Goal: Information Seeking & Learning: Learn about a topic

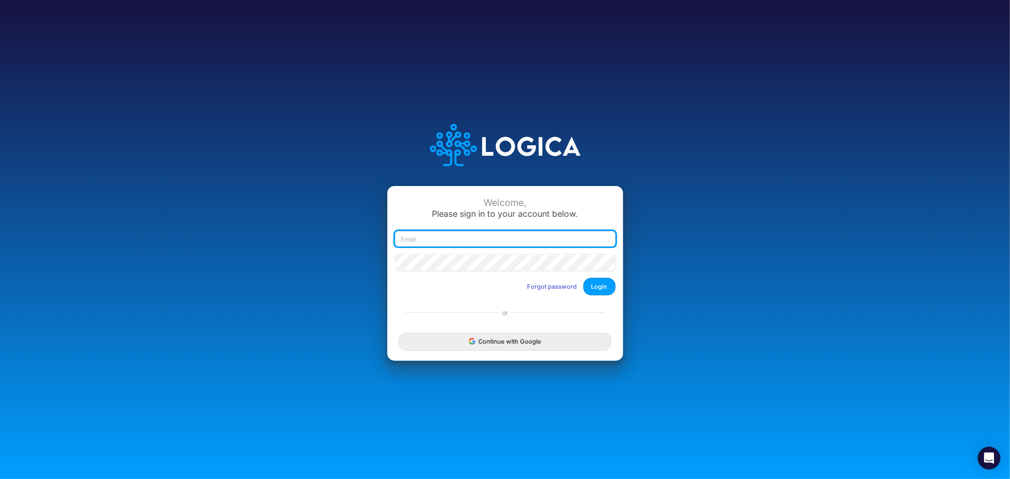
click at [484, 237] on input "email" at bounding box center [505, 239] width 221 height 16
type input "[PERSON_NAME][EMAIL_ADDRESS][PERSON_NAME][DOMAIN_NAME]"
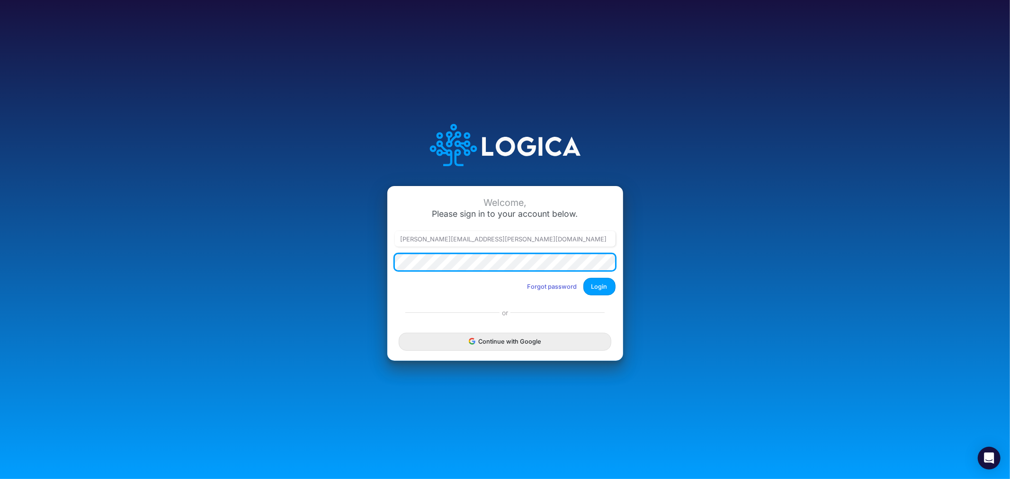
click at [584, 278] on button "Login" at bounding box center [600, 287] width 32 height 18
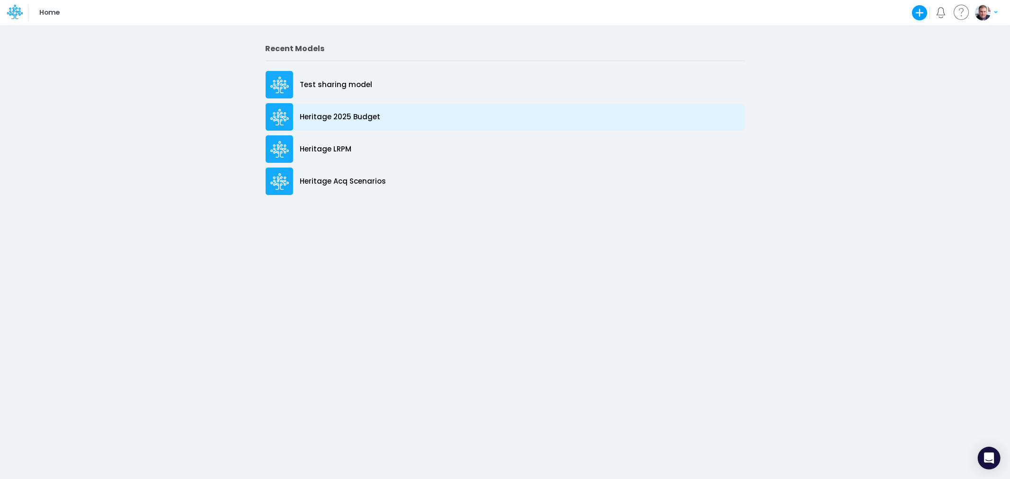
click at [334, 117] on p "Heritage 2025 Budget" at bounding box center [340, 117] width 81 height 11
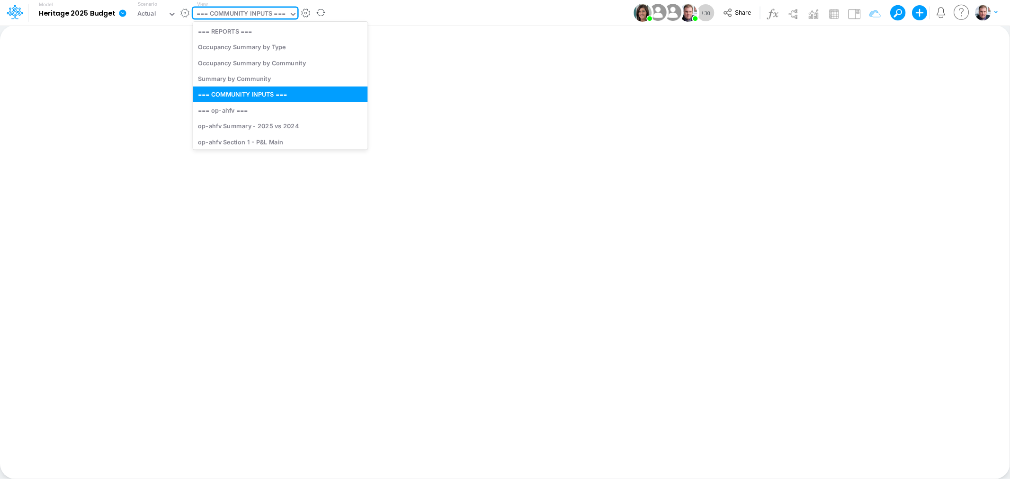
click at [240, 10] on div "=== COMMUNITY INPUTS ===" at bounding box center [241, 14] width 89 height 11
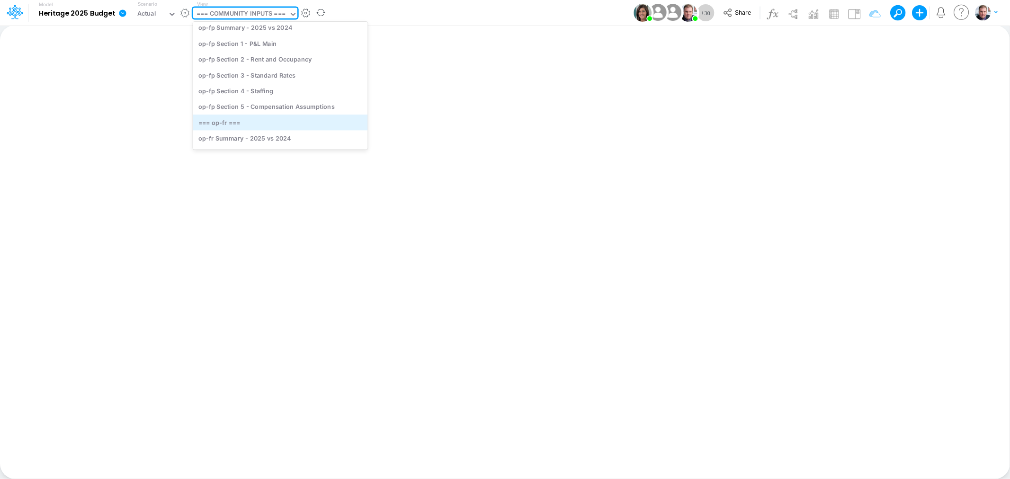
scroll to position [579, 0]
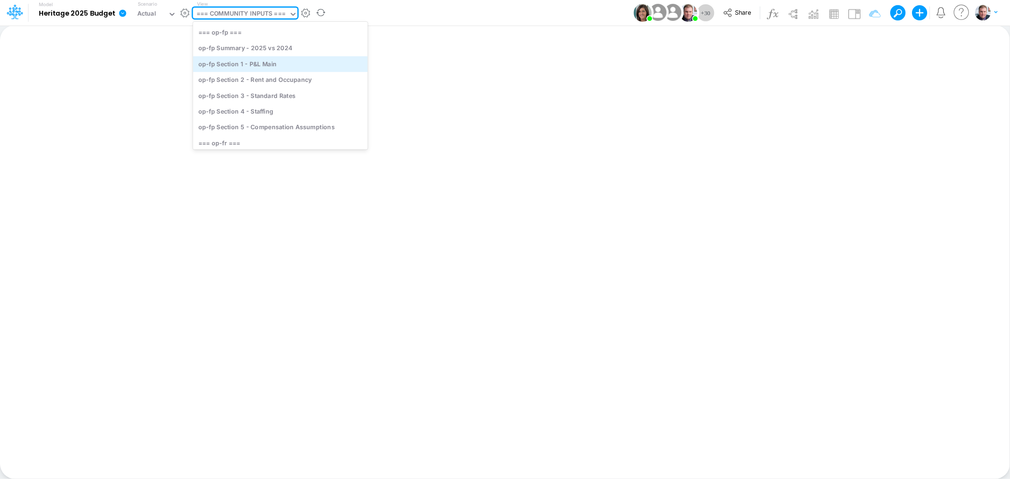
click at [263, 58] on div "op-fp Section 1 - P&L Main" at bounding box center [280, 64] width 175 height 16
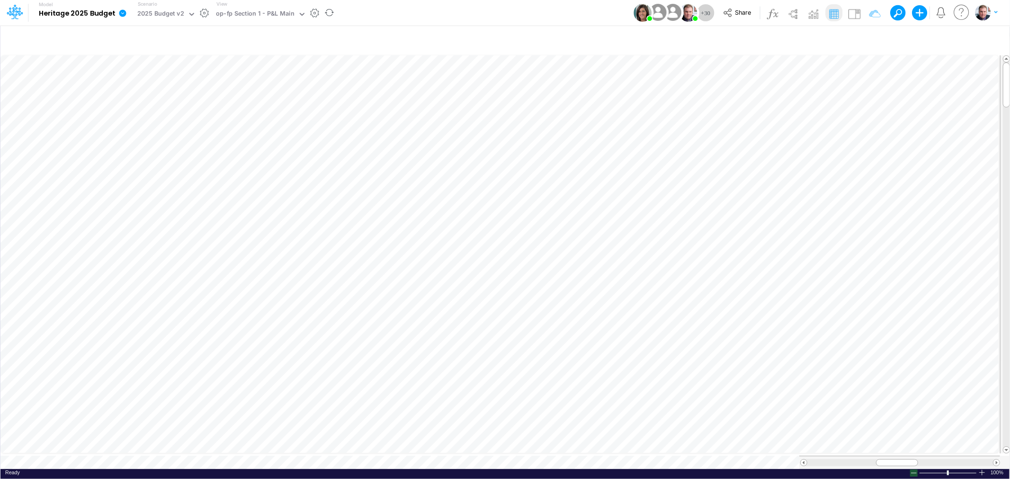
click at [912, 470] on div at bounding box center [914, 473] width 8 height 7
click at [258, 17] on div "op-fp Section 1 - P&L Main" at bounding box center [255, 14] width 79 height 11
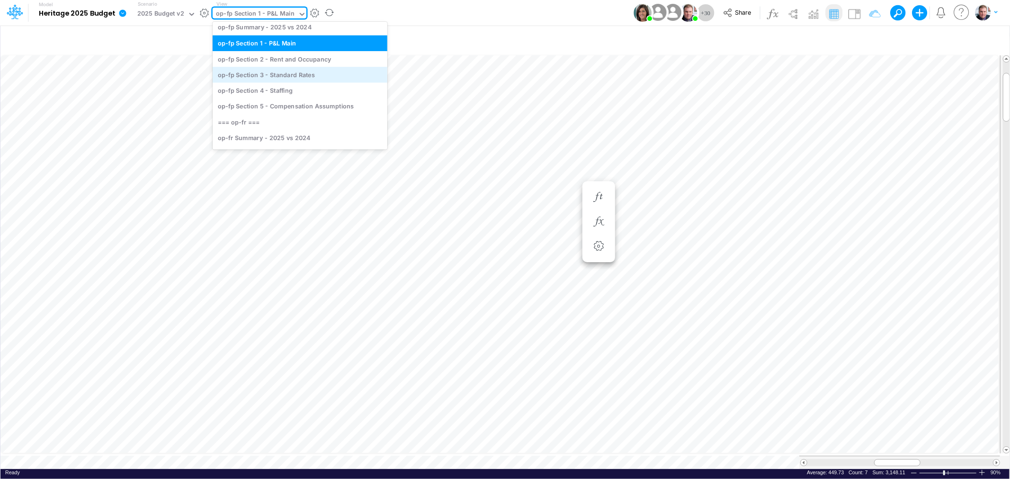
scroll to position [603, 0]
click at [288, 60] on div "op-fp Section 2 - Rent and Occupancy" at bounding box center [300, 58] width 175 height 16
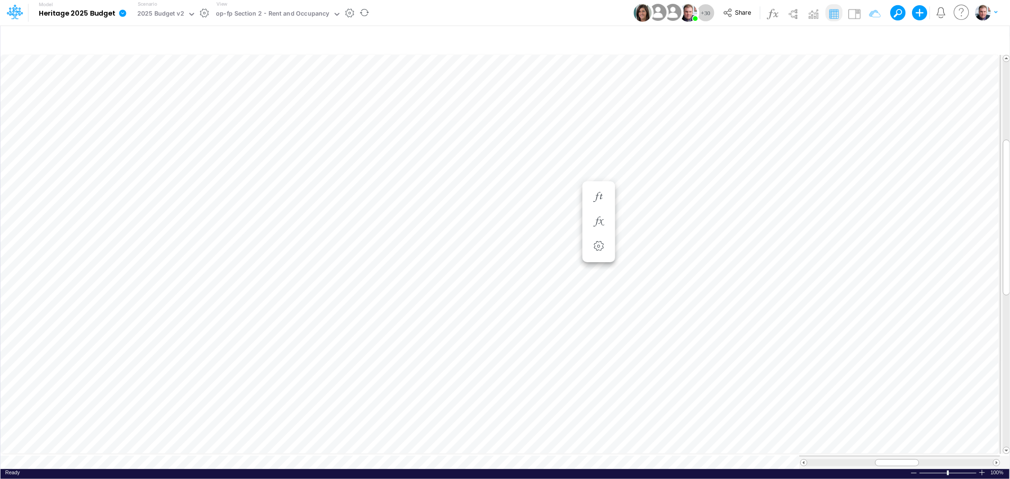
scroll to position [0, 0]
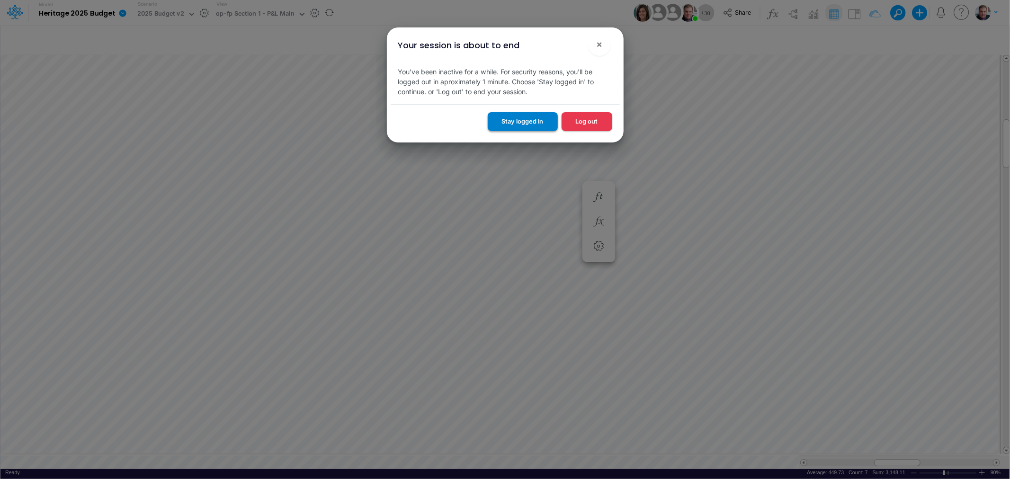
click at [536, 121] on button "Stay logged in" at bounding box center [523, 121] width 70 height 18
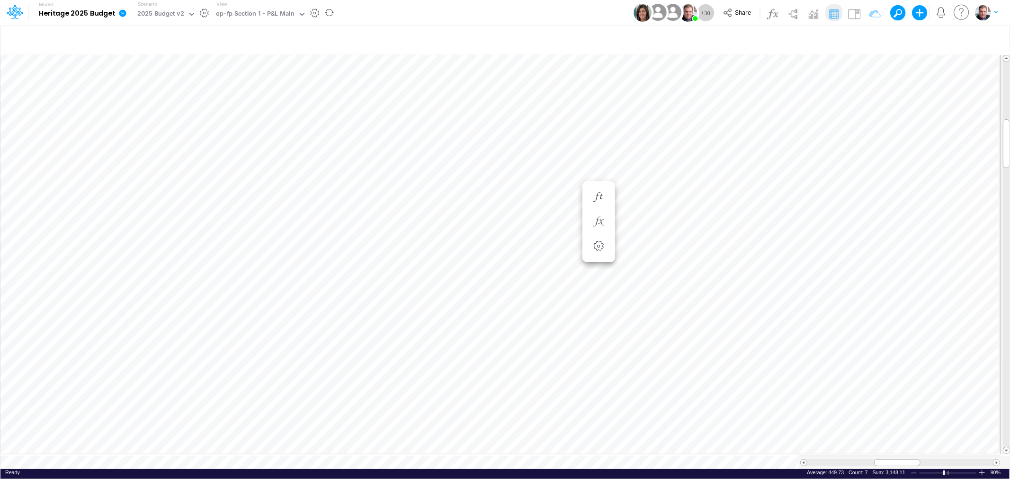
scroll to position [0, 3]
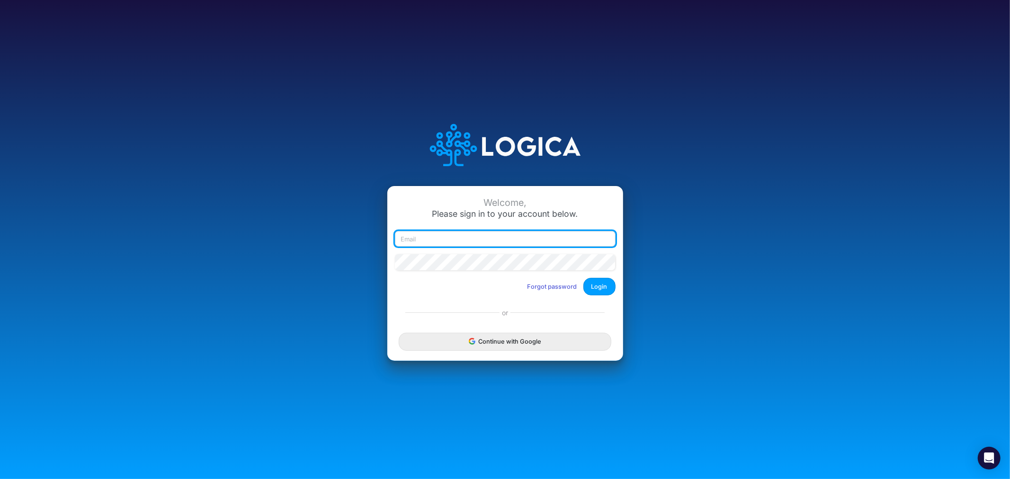
click at [438, 243] on input "email" at bounding box center [505, 239] width 221 height 16
type input "[PERSON_NAME][EMAIL_ADDRESS][PERSON_NAME][DOMAIN_NAME]"
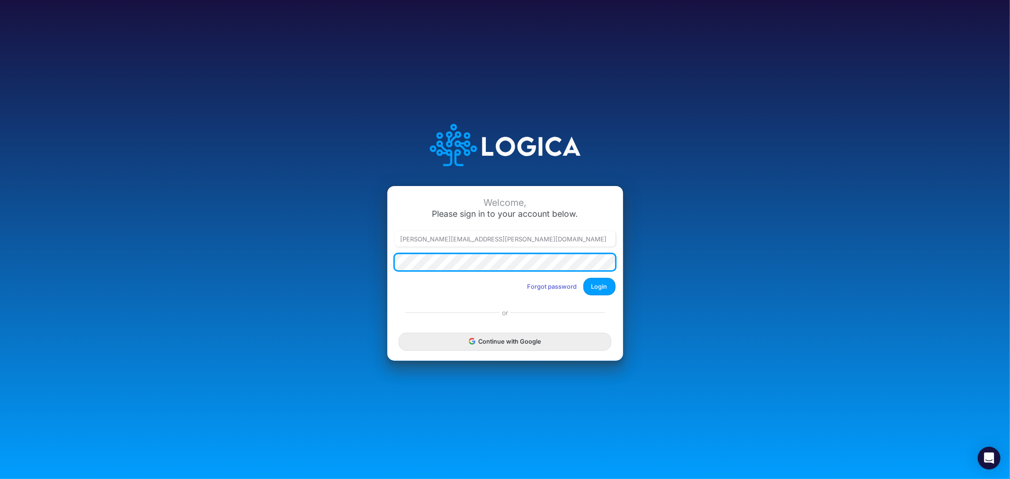
click at [584, 278] on button "Login" at bounding box center [600, 287] width 32 height 18
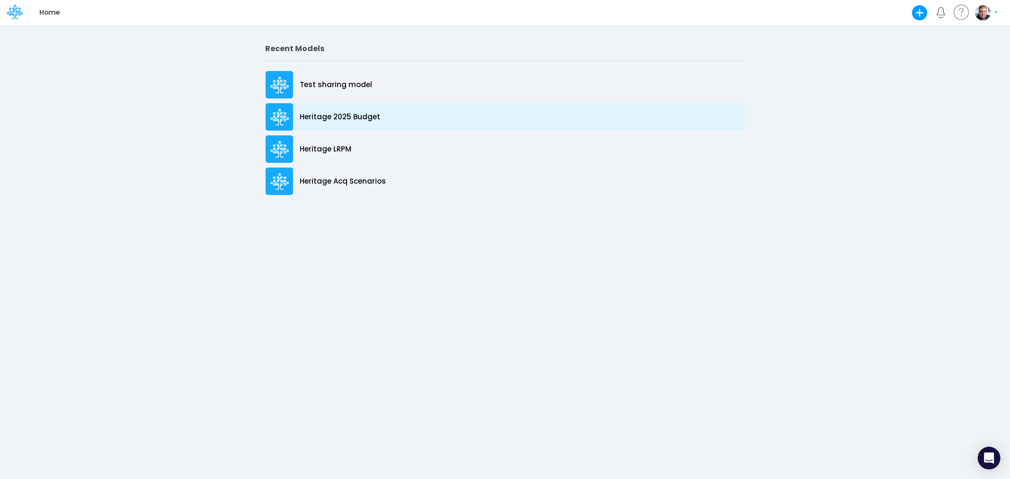
click at [354, 112] on p "Heritage 2025 Budget" at bounding box center [340, 117] width 81 height 11
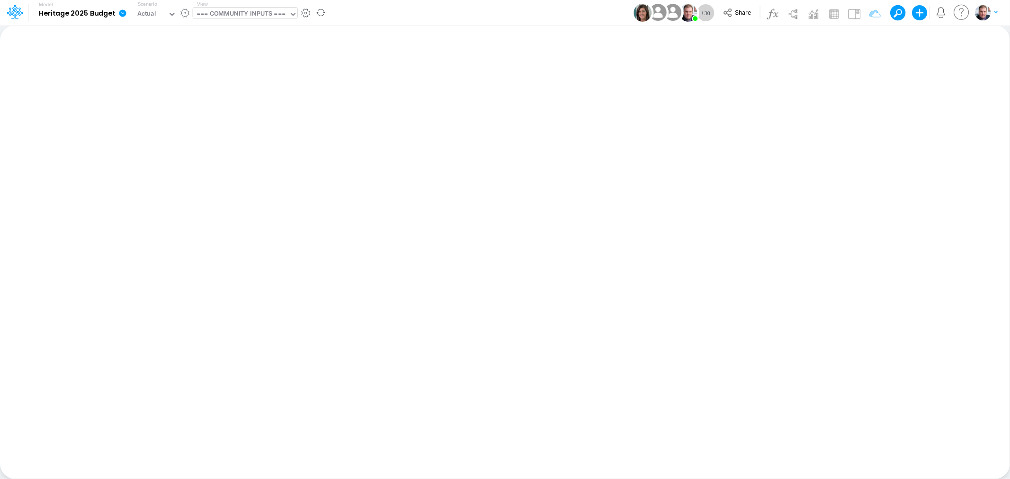
click at [267, 19] on div "=== COMMUNITY INPUTS ===" at bounding box center [241, 14] width 89 height 11
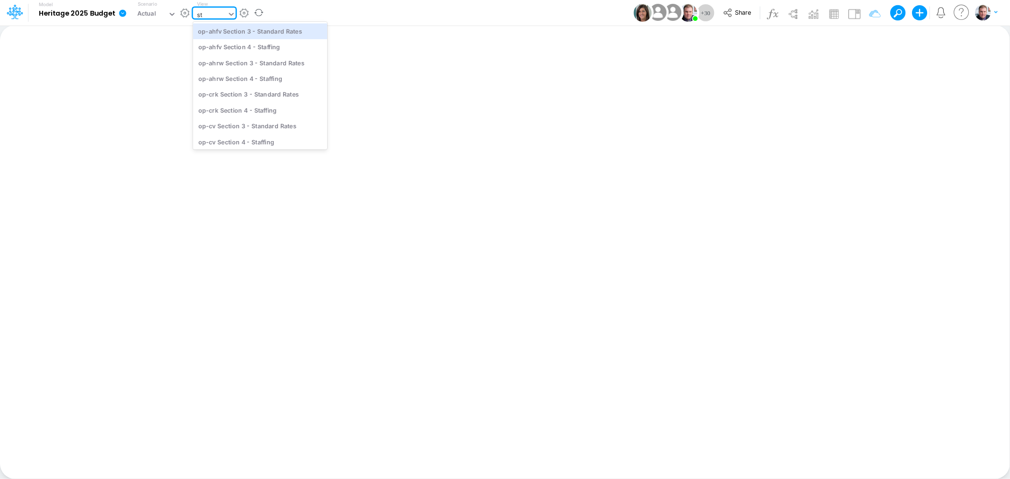
type input "s"
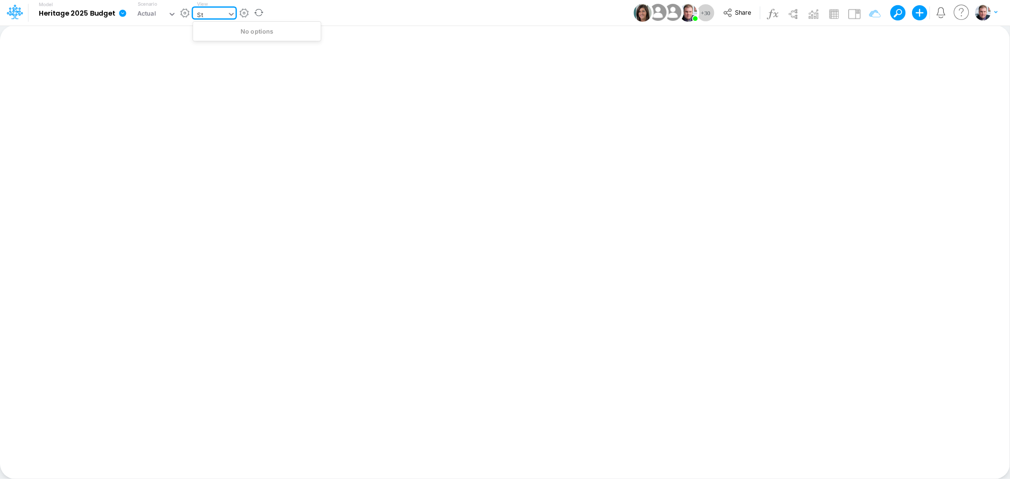
type input "S"
type input "s"
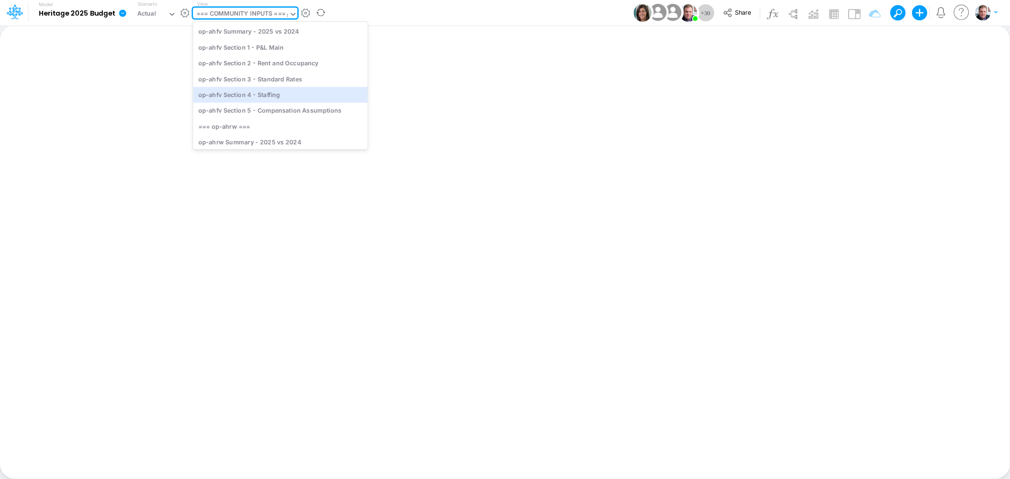
scroll to position [20, 0]
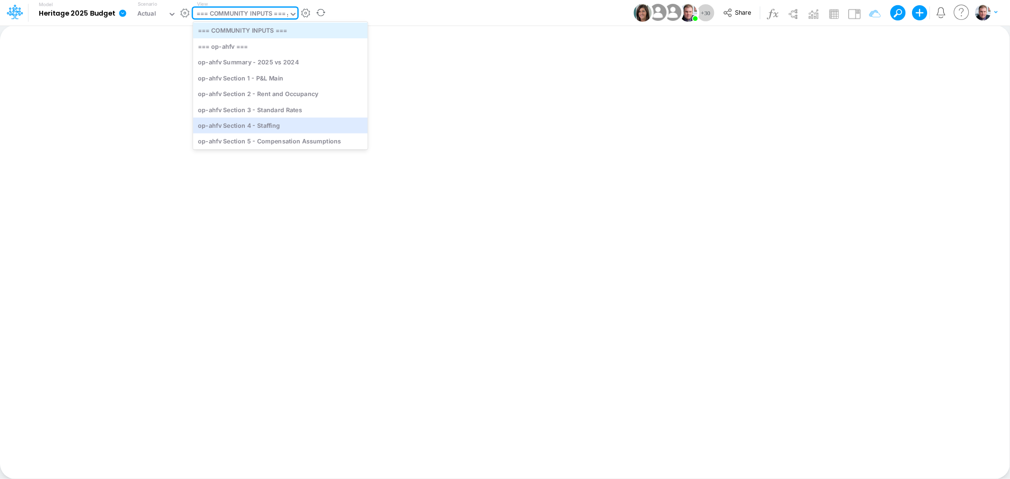
type input "sr"
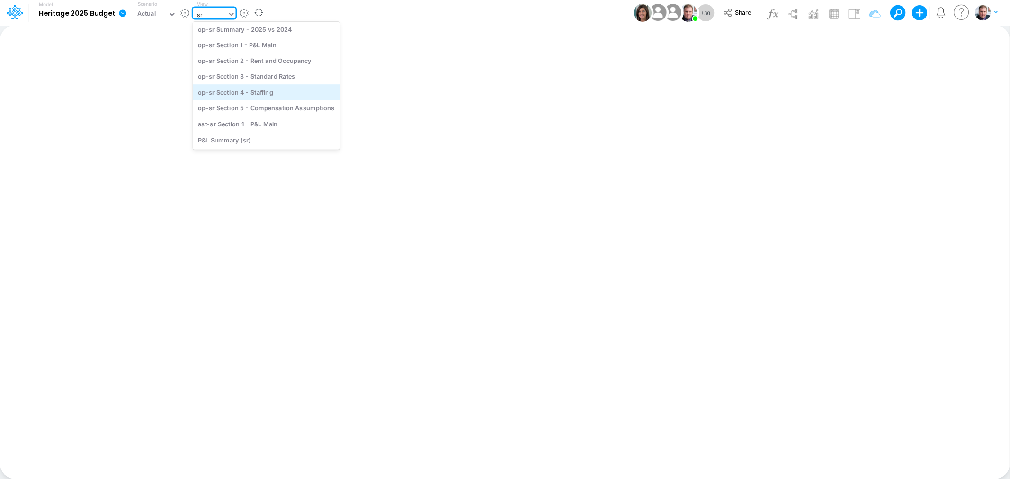
click at [277, 87] on div "op-sr Section 4 - Staffing" at bounding box center [266, 92] width 147 height 16
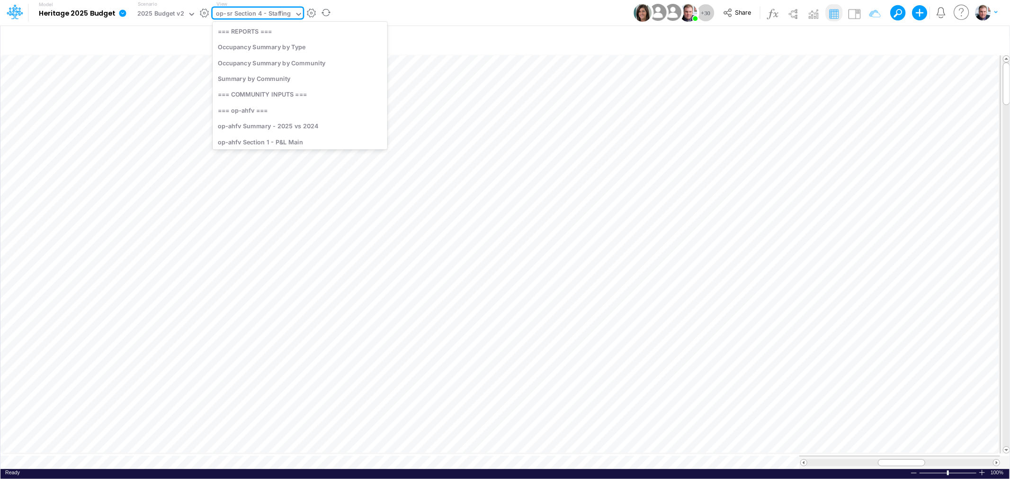
click at [293, 11] on input "text" at bounding box center [293, 14] width 1 height 9
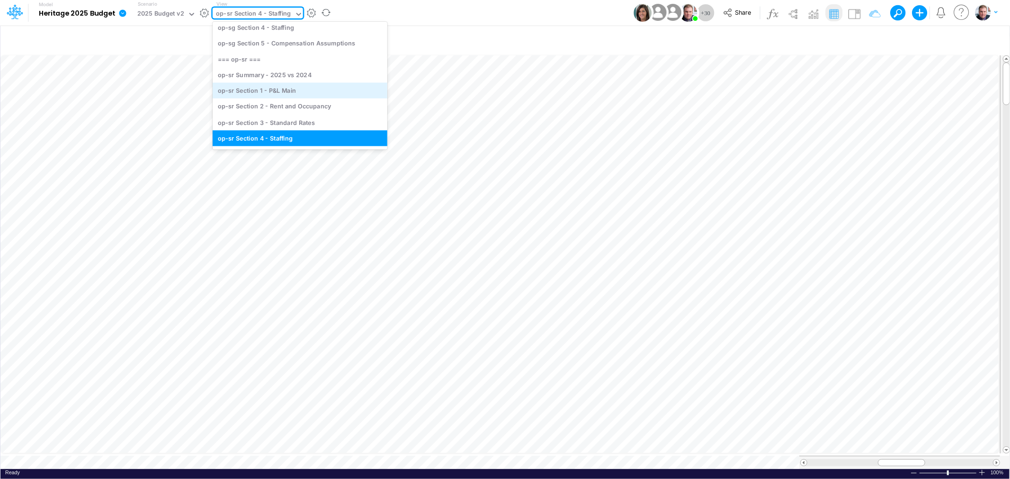
scroll to position [2324, 0]
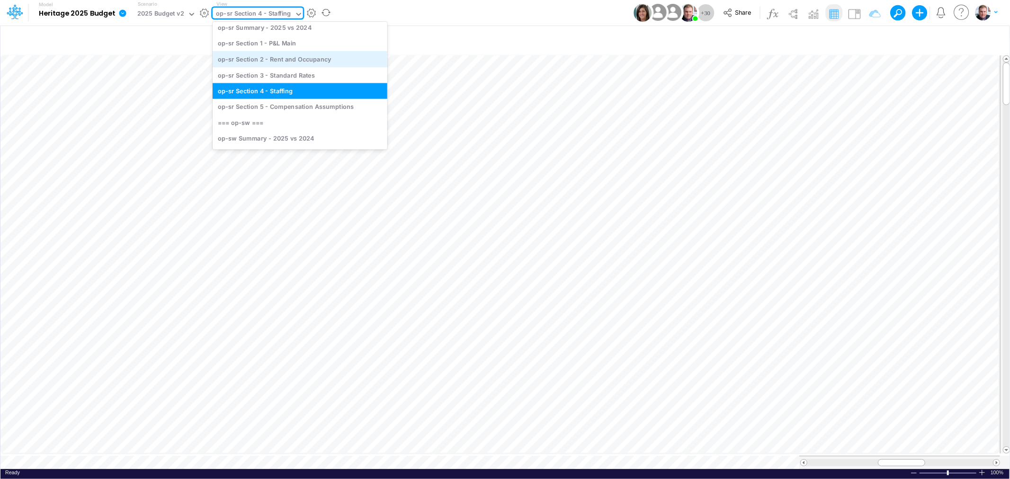
click at [313, 61] on div "op-sr Section 2 - Rent and Occupancy" at bounding box center [300, 59] width 175 height 16
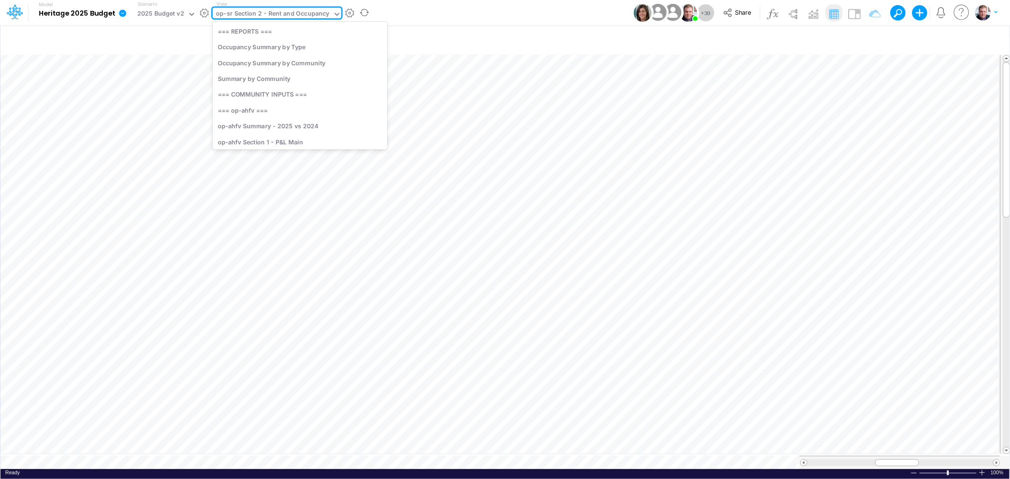
click at [316, 18] on div "op-sr Section 2 - Rent and Occupancy" at bounding box center [272, 14] width 113 height 11
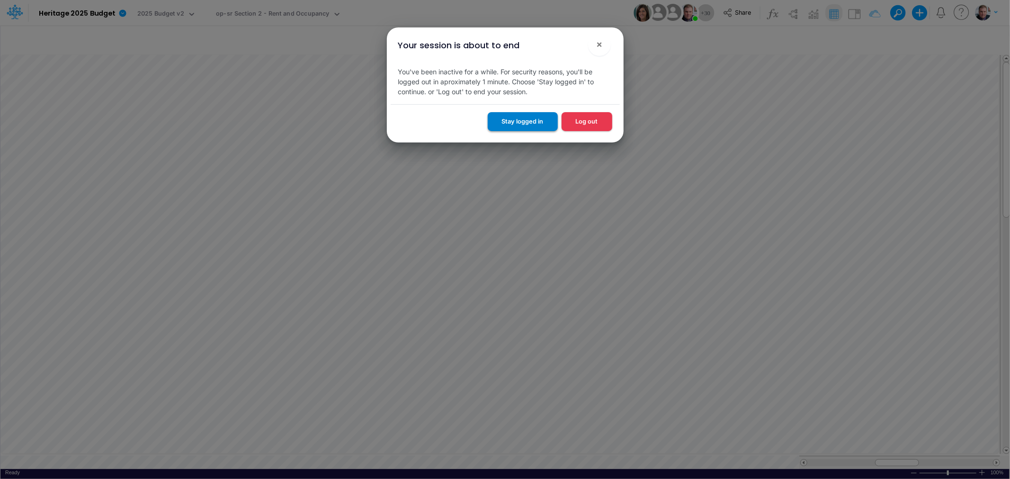
click at [539, 126] on button "Stay logged in" at bounding box center [523, 121] width 70 height 18
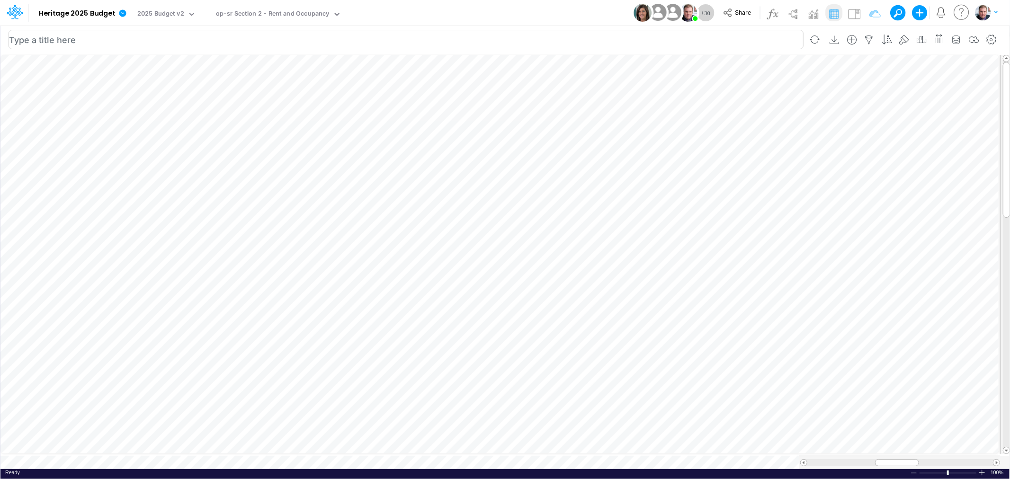
scroll to position [0, 0]
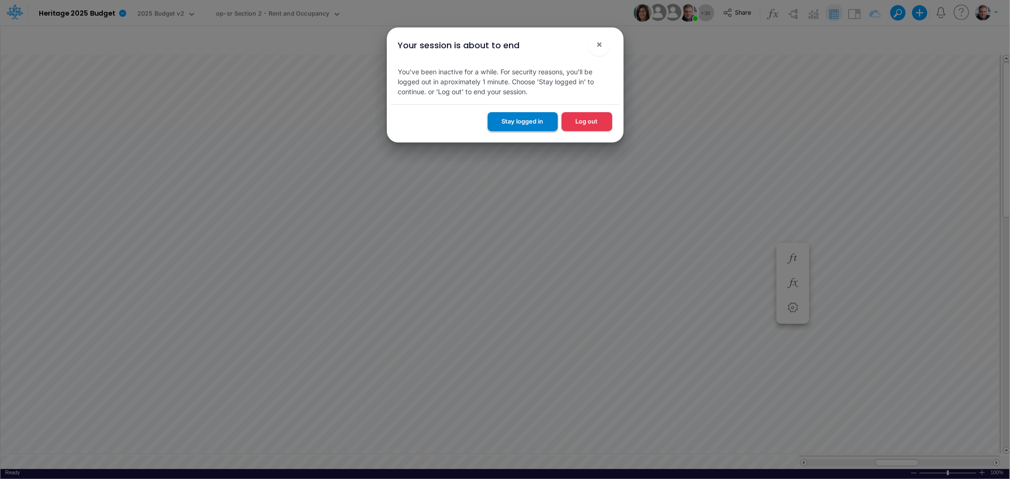
click at [529, 125] on button "Stay logged in" at bounding box center [523, 121] width 70 height 18
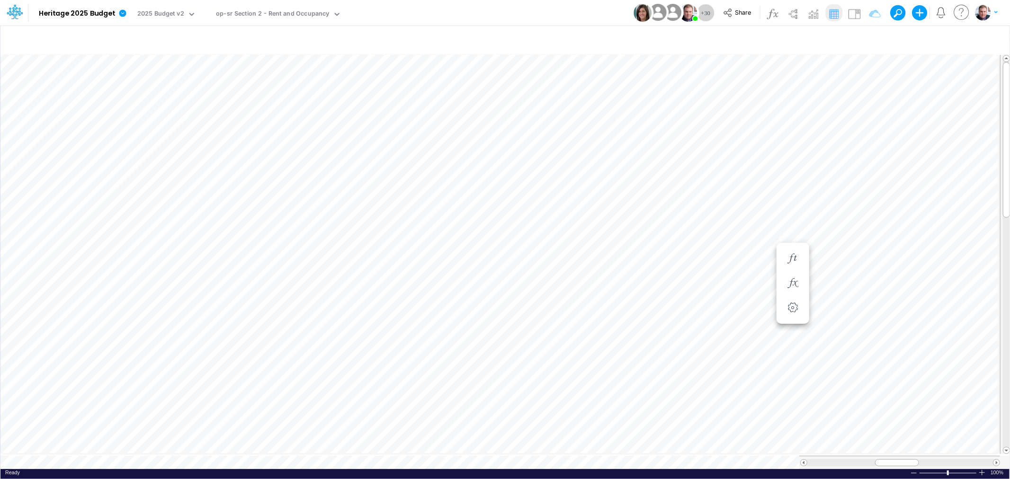
scroll to position [0, 3]
click at [299, 10] on div "op-sr Section 2 - Rent and Occupancy" at bounding box center [272, 14] width 113 height 11
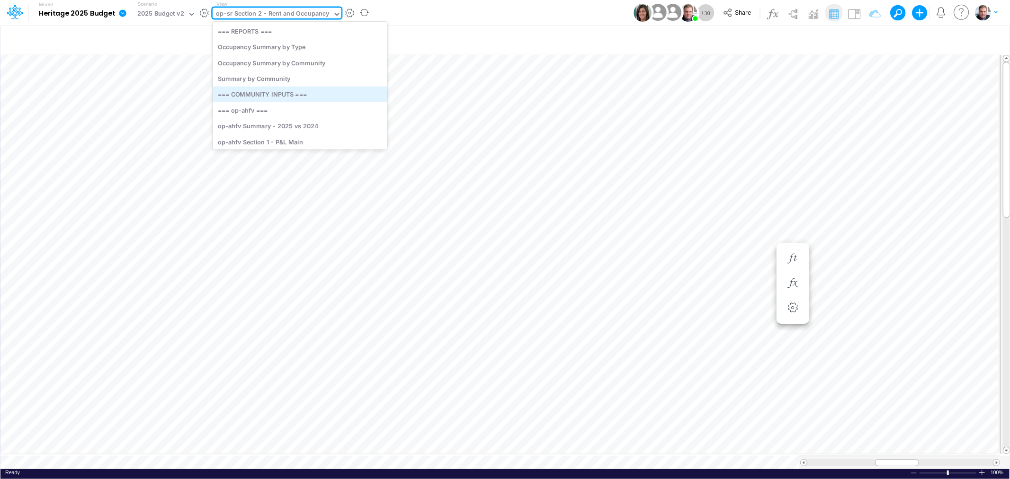
scroll to position [105, 0]
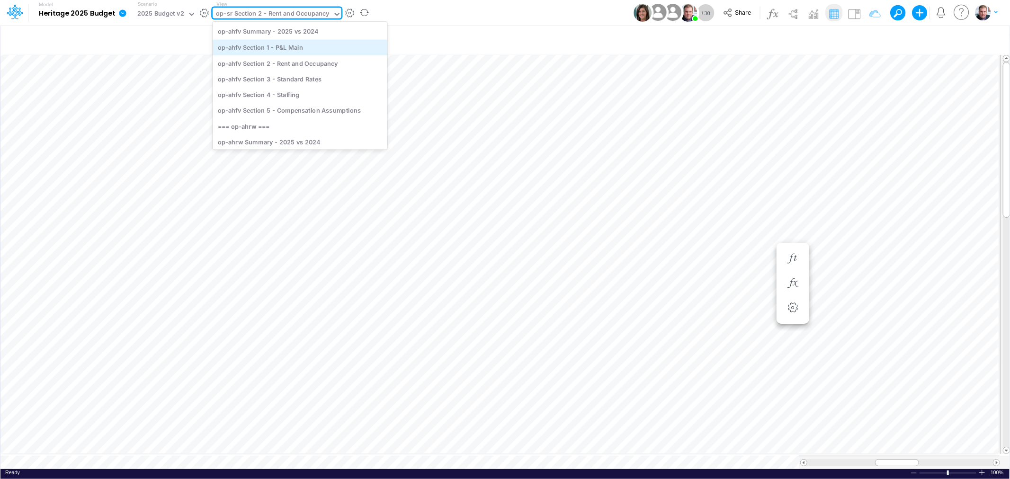
click at [289, 49] on div "op-ahfv Section 1 - P&L Main" at bounding box center [300, 47] width 175 height 16
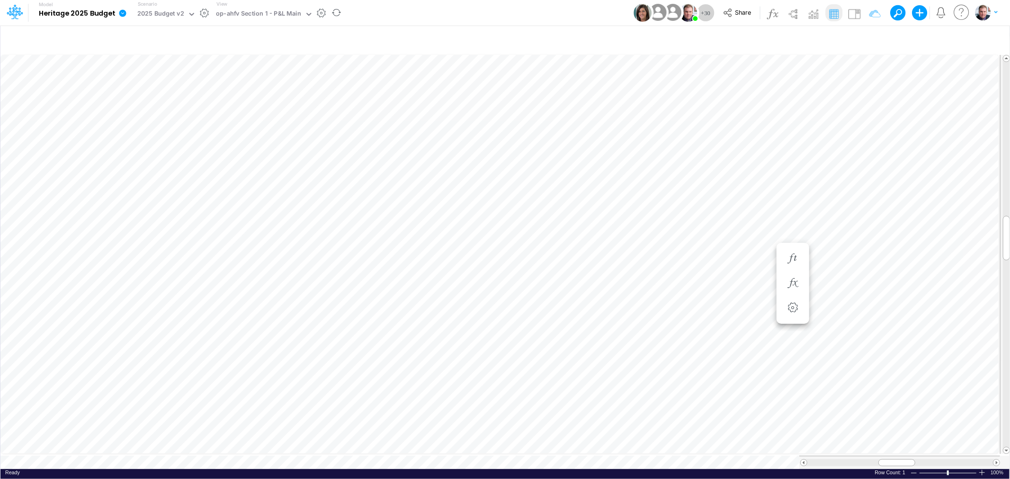
scroll to position [0, 0]
drag, startPoint x: 901, startPoint y: 455, endPoint x: 952, endPoint y: 456, distance: 50.7
click at [952, 459] on div at bounding box center [947, 462] width 37 height 7
click at [275, 19] on div "op-ahfv Section 1 - P&L Main" at bounding box center [258, 14] width 85 height 11
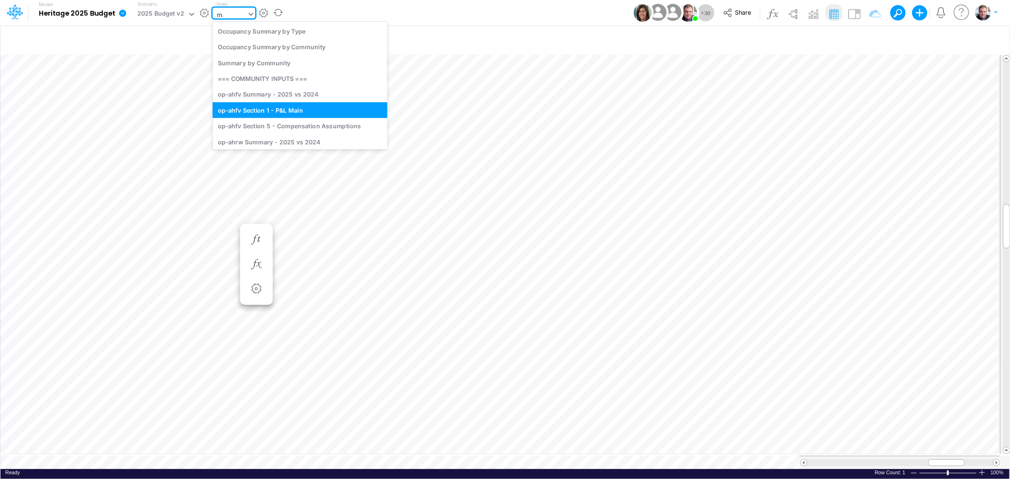
type input "mark"
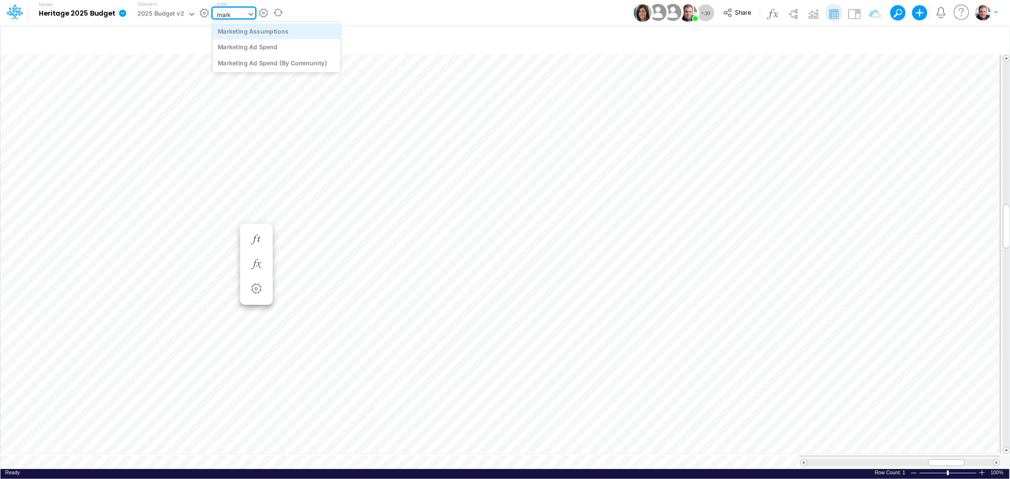
click at [269, 32] on div "Marketing Assumptions" at bounding box center [277, 31] width 128 height 16
